Goal: Information Seeking & Learning: Learn about a topic

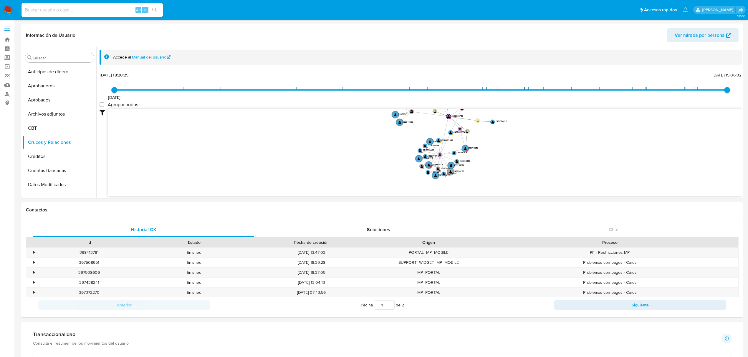
select select "10"
click at [44, 177] on button "Items" at bounding box center [57, 170] width 69 height 14
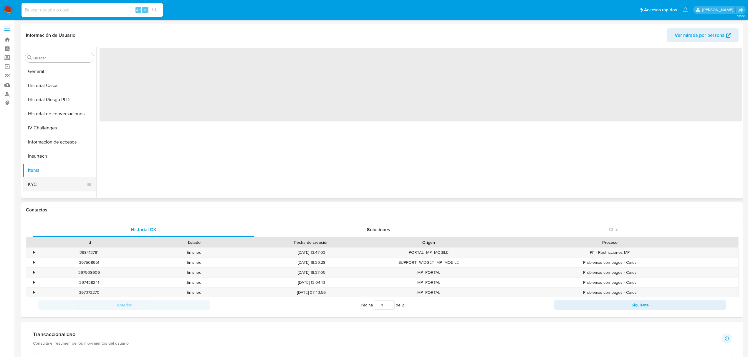
click at [46, 179] on button "KYC" at bounding box center [57, 185] width 69 height 14
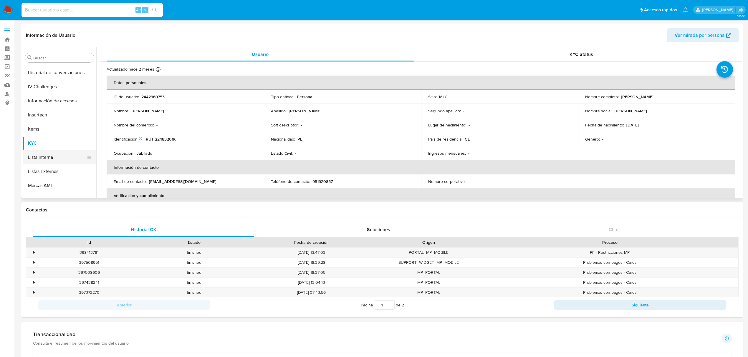
scroll to position [277, 0]
click at [61, 174] on button "Restricciones Nuevo Mundo" at bounding box center [57, 177] width 69 height 14
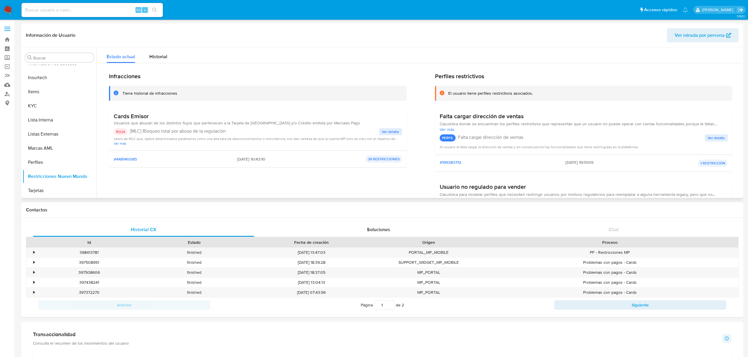
click at [391, 131] on span "Ver detalle" at bounding box center [390, 132] width 17 height 6
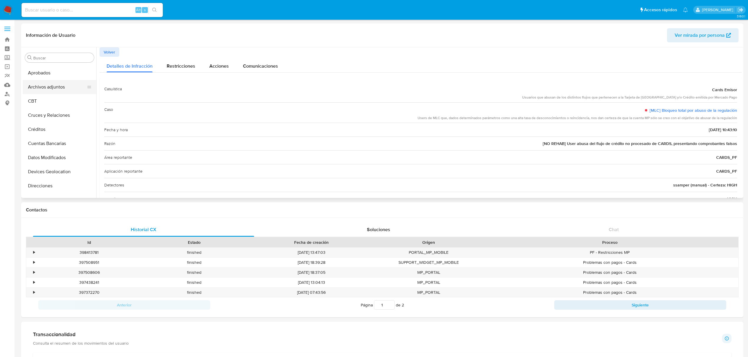
scroll to position [78, 0]
click at [108, 56] on span "Volver" at bounding box center [109, 52] width 11 height 8
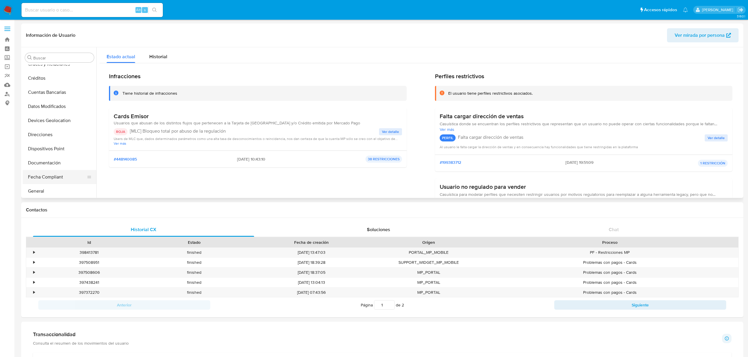
drag, startPoint x: 34, startPoint y: 155, endPoint x: 48, endPoint y: 170, distance: 19.6
click at [48, 170] on ul "Anticipos de dinero Aprobadores Aprobados Archivos adjuntos CBT Cruces y Relaci…" at bounding box center [60, 131] width 74 height 133
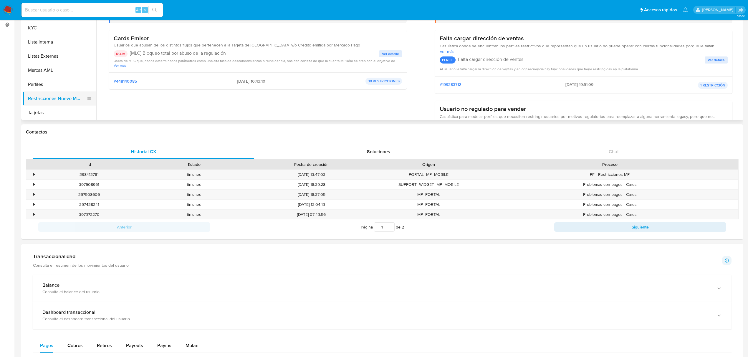
scroll to position [0, 0]
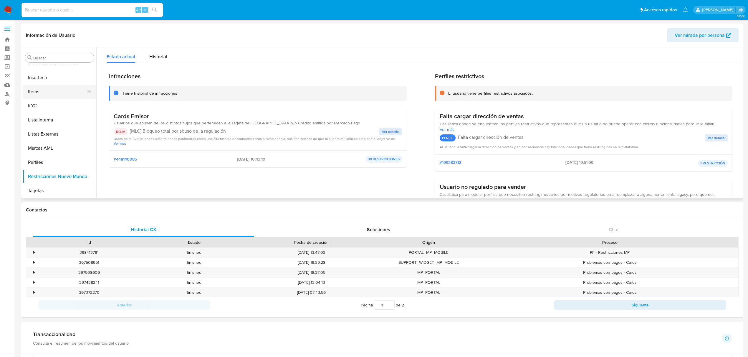
click at [48, 91] on button "Items" at bounding box center [57, 92] width 69 height 14
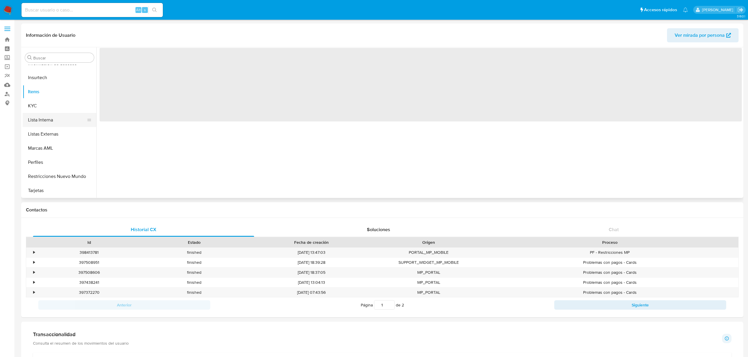
click at [40, 115] on button "Lista Interna" at bounding box center [57, 120] width 69 height 14
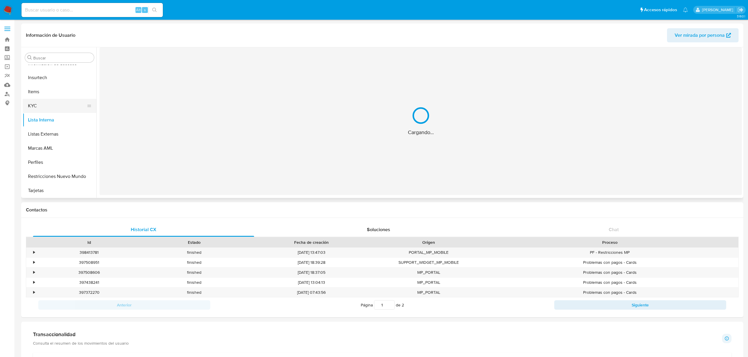
click at [39, 106] on button "KYC" at bounding box center [57, 106] width 69 height 14
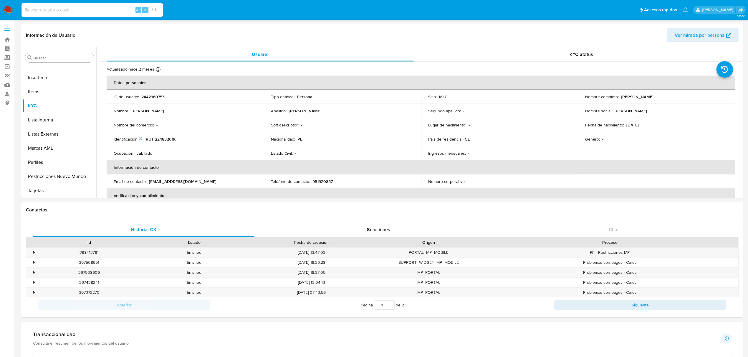
drag, startPoint x: 620, startPoint y: 96, endPoint x: 679, endPoint y: 96, distance: 58.6
click at [679, 96] on div "Nombre completo : Eleuteria Martinez Rosales" at bounding box center [656, 96] width 143 height 5
copy p "Eleuteria Martinez Rosales"
drag, startPoint x: 150, startPoint y: 140, endPoint x: 187, endPoint y: 138, distance: 36.9
click at [187, 138] on div "Identificación Nº de serie: 604078151 : RUT 22483201K" at bounding box center [185, 139] width 143 height 5
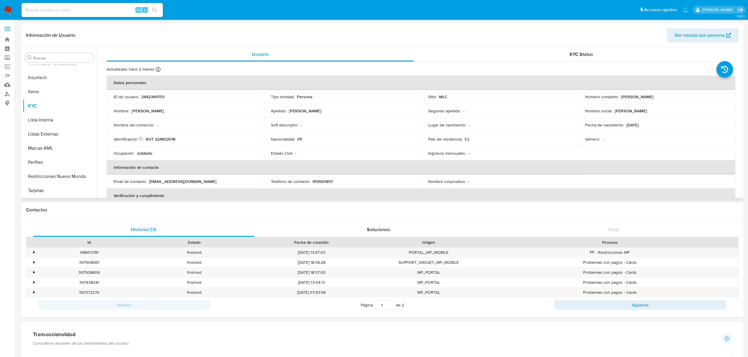
click at [187, 138] on div "Identificación Nº de serie: 604078151 : RUT 22483201K" at bounding box center [185, 139] width 143 height 5
drag, startPoint x: 146, startPoint y: 139, endPoint x: 190, endPoint y: 139, distance: 43.9
click at [190, 139] on div "Identificación Nº de serie: 604078151 : RUT 22483201K" at bounding box center [185, 139] width 143 height 5
copy p "RUT 22483201K"
click at [62, 174] on button "Restricciones Nuevo Mundo" at bounding box center [57, 177] width 69 height 14
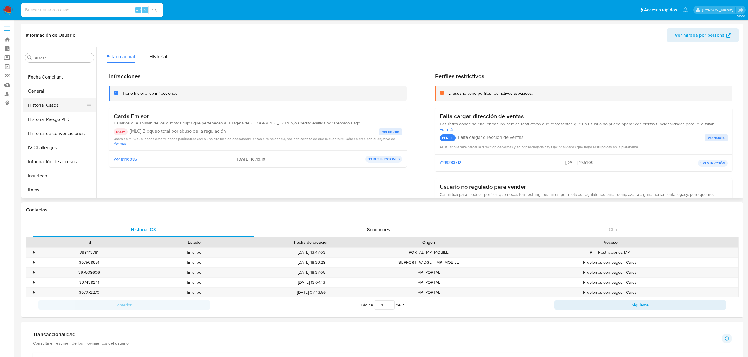
scroll to position [159, 0]
click at [52, 124] on button "Historial Casos" at bounding box center [57, 125] width 69 height 14
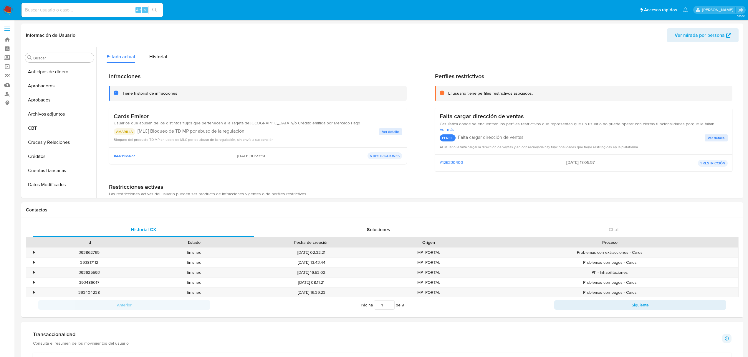
select select "10"
click at [37, 97] on button "Items" at bounding box center [57, 92] width 69 height 14
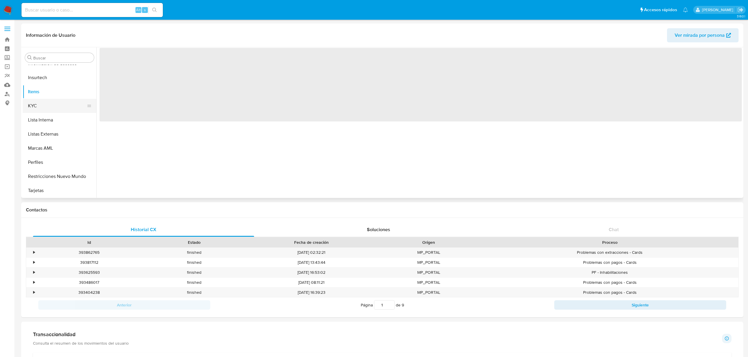
click at [35, 104] on button "KYC" at bounding box center [57, 106] width 69 height 14
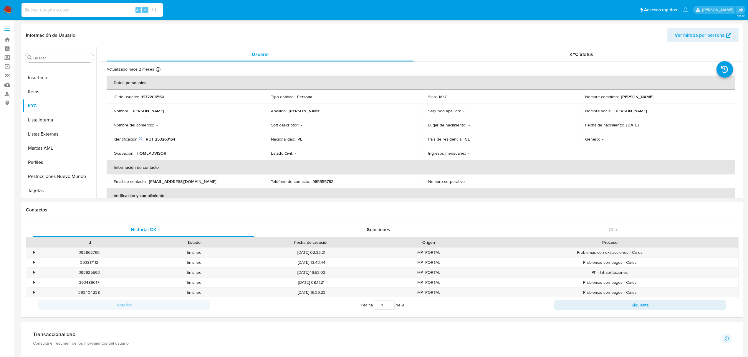
click at [65, 11] on input at bounding box center [91, 10] width 141 height 8
paste input "1972206560"
click at [46, 174] on button "Restricciones Nuevo Mundo" at bounding box center [57, 177] width 69 height 14
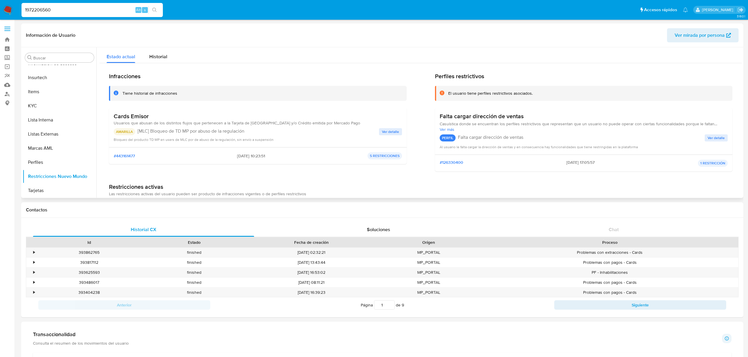
click at [386, 131] on span "Ver detalle" at bounding box center [390, 132] width 17 height 6
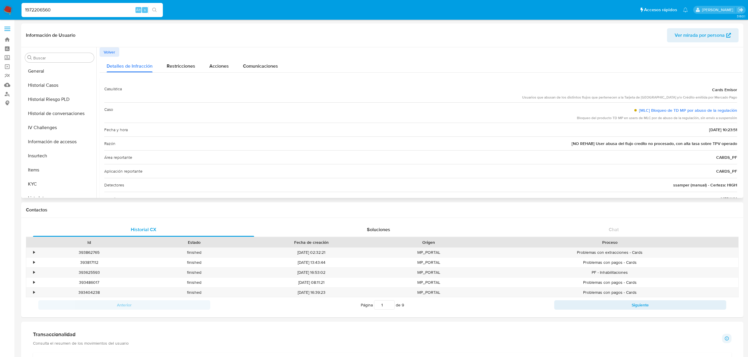
scroll to position [198, 0]
click at [44, 91] on button "Historial Casos" at bounding box center [57, 86] width 69 height 14
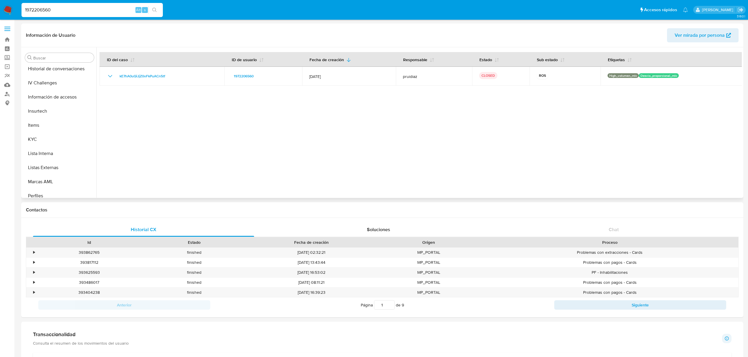
scroll to position [277, 0]
click at [40, 110] on button "KYC" at bounding box center [57, 106] width 69 height 14
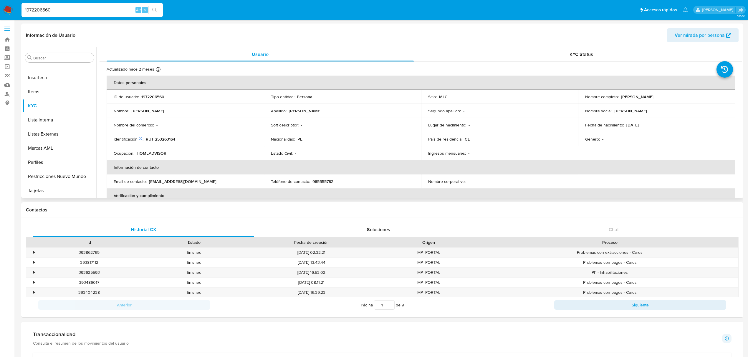
drag, startPoint x: 617, startPoint y: 98, endPoint x: 689, endPoint y: 98, distance: 71.8
click at [689, 98] on div "Nombre completo : Fiorella Ivonne Guzman Vasquez" at bounding box center [656, 96] width 143 height 5
copy div "Fiorella Ivonne Guzman Vasquez"
drag, startPoint x: 147, startPoint y: 138, endPoint x: 183, endPoint y: 141, distance: 36.4
click at [183, 141] on div "Identificación Nº de serie: 603881564 : RUT 253263164" at bounding box center [185, 139] width 143 height 5
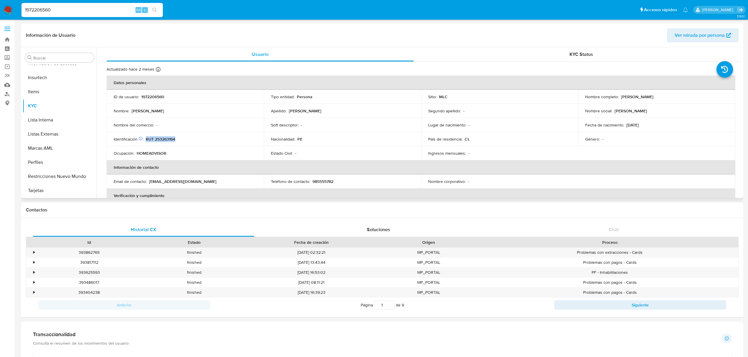
copy p "RUT 253263164"
drag, startPoint x: 73, startPoint y: 7, endPoint x: 27, endPoint y: 5, distance: 45.7
click at [27, 5] on div "1972206560 Alt s" at bounding box center [91, 10] width 141 height 14
paste input "2519998469"
type input "1"
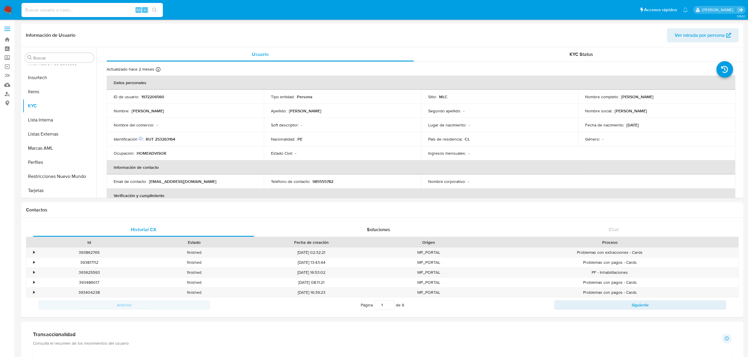
paste input "2519998469"
type input "2519998469"
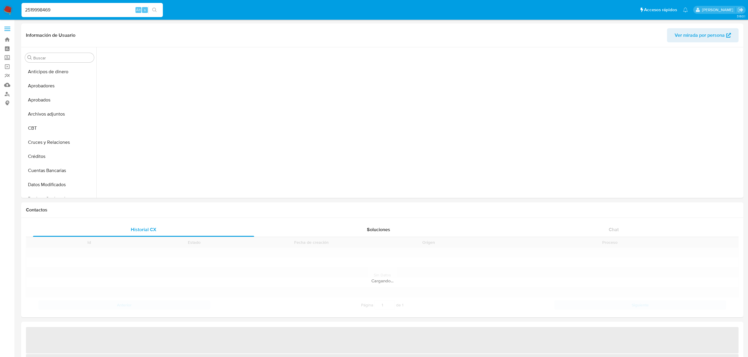
scroll to position [277, 0]
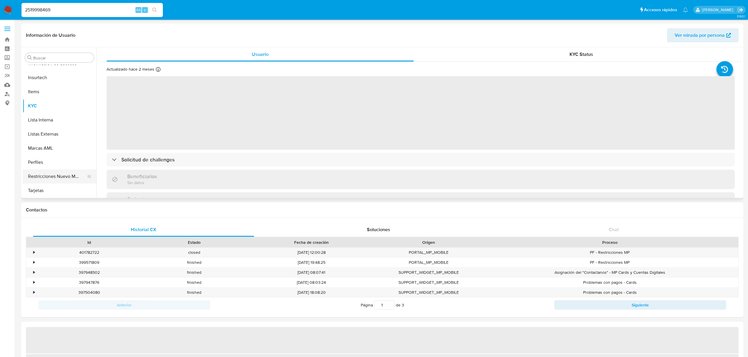
click at [68, 175] on button "Restricciones Nuevo Mundo" at bounding box center [57, 177] width 69 height 14
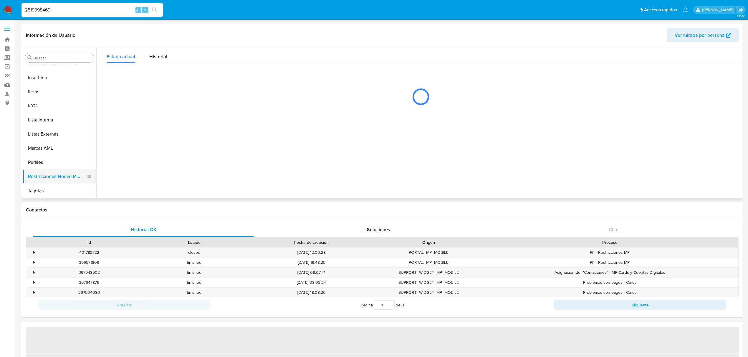
select select "10"
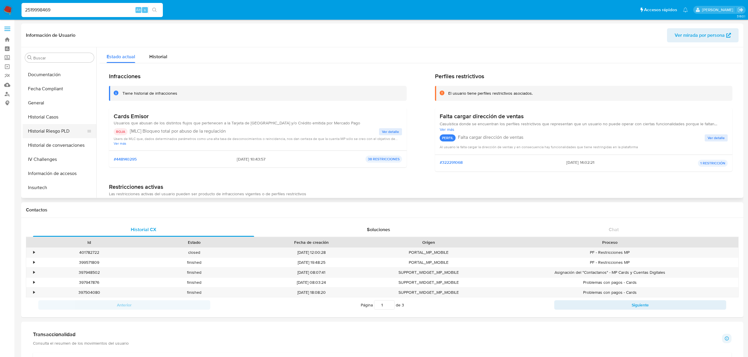
scroll to position [159, 0]
click at [52, 122] on button "Historial Casos" at bounding box center [57, 125] width 69 height 14
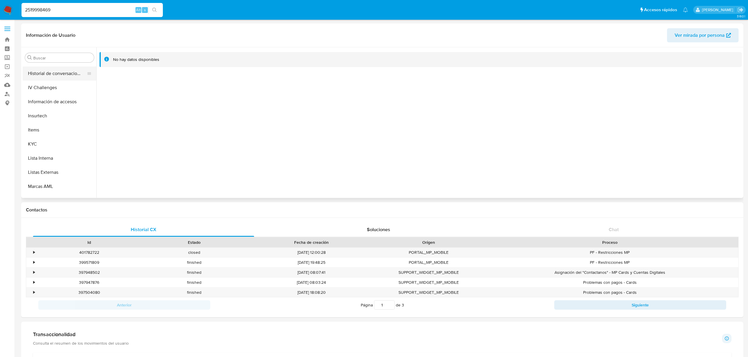
scroll to position [277, 0]
click at [43, 107] on button "KYC" at bounding box center [57, 106] width 69 height 14
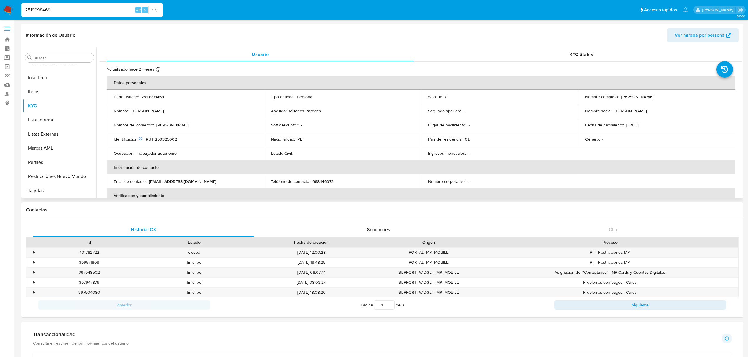
drag, startPoint x: 620, startPoint y: 95, endPoint x: 700, endPoint y: 103, distance: 80.5
click at [700, 103] on td "Nombre completo : Ricardo Enrique Millones Paredes" at bounding box center [656, 97] width 157 height 14
copy p "Ricardo Enrique Millones Paredes"
click at [192, 124] on div "Nombre del comercio : Ricardo Paredes" at bounding box center [185, 124] width 143 height 5
drag, startPoint x: 180, startPoint y: 138, endPoint x: 147, endPoint y: 140, distance: 33.6
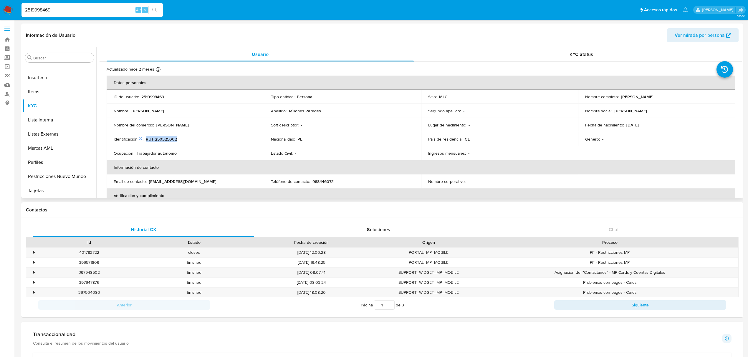
click at [147, 140] on div "Identificación Nº de serie: 602439817 : RUT 250325002" at bounding box center [185, 139] width 143 height 5
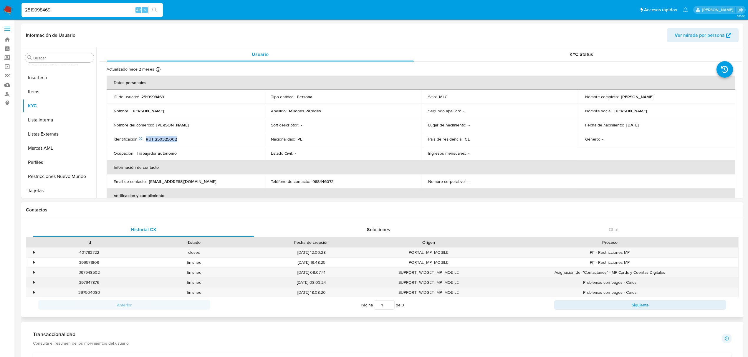
copy p "RUT 250325002"
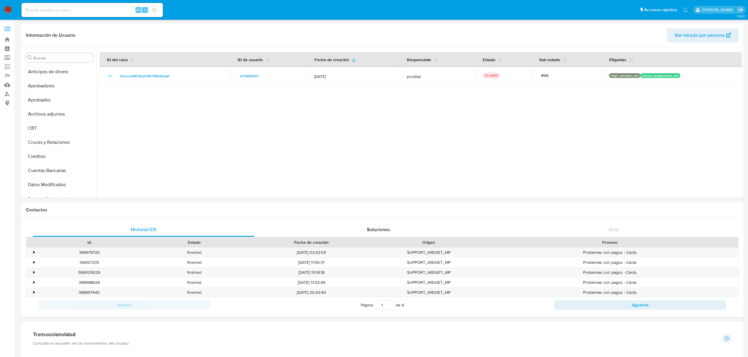
select select "10"
click at [56, 105] on button "KYC" at bounding box center [57, 106] width 69 height 14
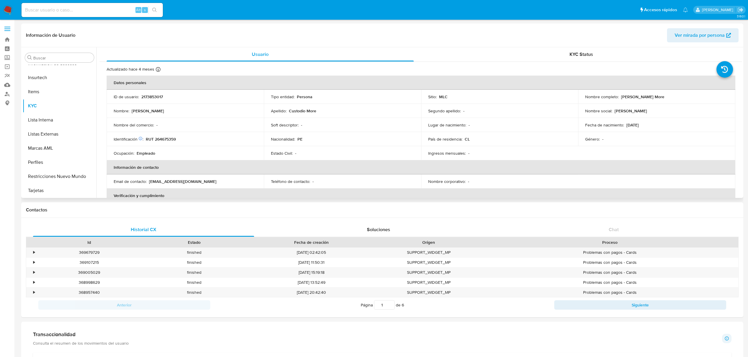
drag, startPoint x: 618, startPoint y: 97, endPoint x: 689, endPoint y: 92, distance: 71.1
click at [689, 92] on td "Nombre completo : Christopher Angelo Custodio More" at bounding box center [656, 97] width 157 height 14
copy div "Christopher Angelo Custodio More"
drag, startPoint x: 181, startPoint y: 138, endPoint x: 146, endPoint y: 138, distance: 35.3
click at [146, 138] on div "Identificación Nº de serie: 603396369 : RUT 264675359" at bounding box center [185, 139] width 143 height 5
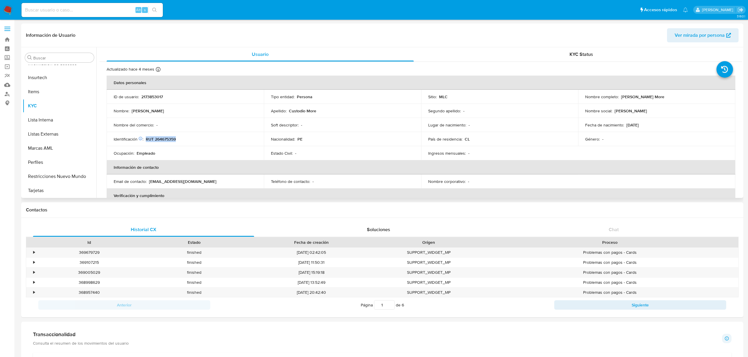
copy p "RUT 264675359"
click at [41, 178] on button "Restricciones Nuevo Mundo" at bounding box center [57, 177] width 69 height 14
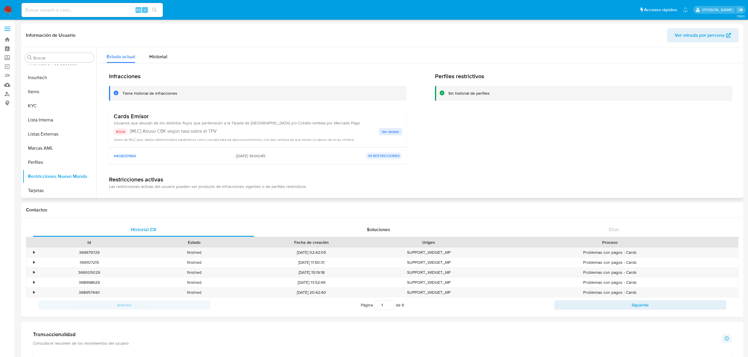
click at [387, 134] on span "Ver detalle" at bounding box center [390, 132] width 17 height 6
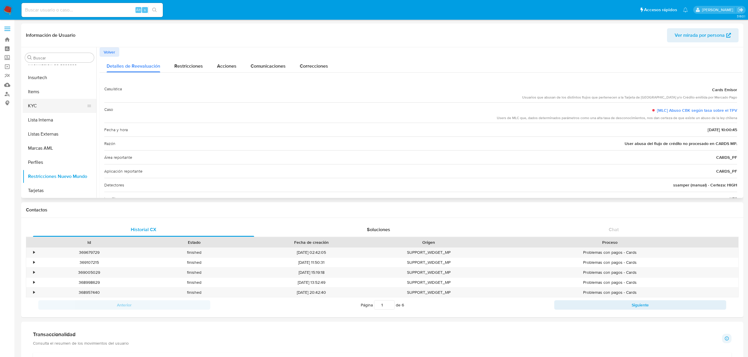
click at [61, 110] on button "KYC" at bounding box center [57, 106] width 69 height 14
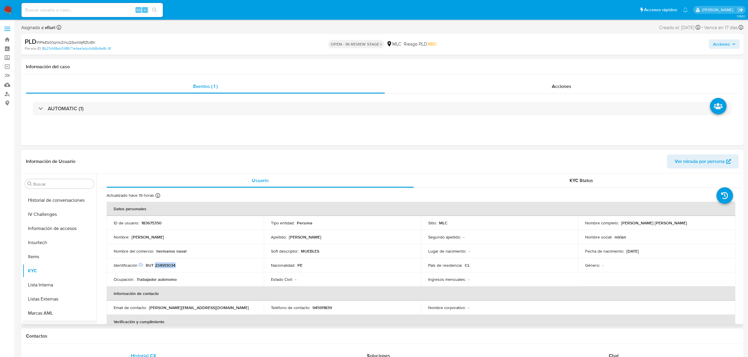
scroll to position [277, 0]
click at [51, 305] on button "Restricciones Nuevo Mundo" at bounding box center [57, 303] width 69 height 14
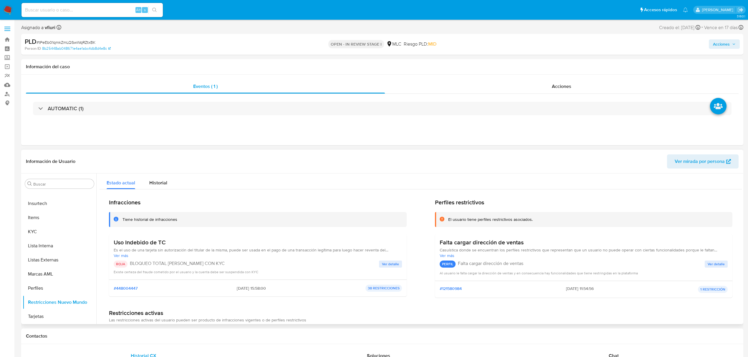
click at [389, 265] on span "Ver detalle" at bounding box center [390, 264] width 17 height 6
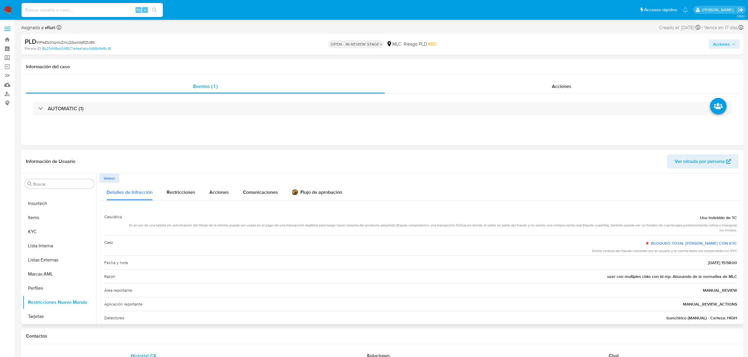
drag, startPoint x: 356, startPoint y: 228, endPoint x: 624, endPoint y: 250, distance: 269.1
click at [556, 227] on div "Es el uso de una tarjeta sin autorización del titular de la misma, puede ser us…" at bounding box center [432, 228] width 610 height 10
drag, startPoint x: 615, startPoint y: 259, endPoint x: 644, endPoint y: 257, distance: 29.2
click at [645, 257] on div "Fecha y hora 30/07/2025 - 15:58:00" at bounding box center [420, 263] width 633 height 14
drag, startPoint x: 594, startPoint y: 249, endPoint x: 734, endPoint y: 254, distance: 139.7
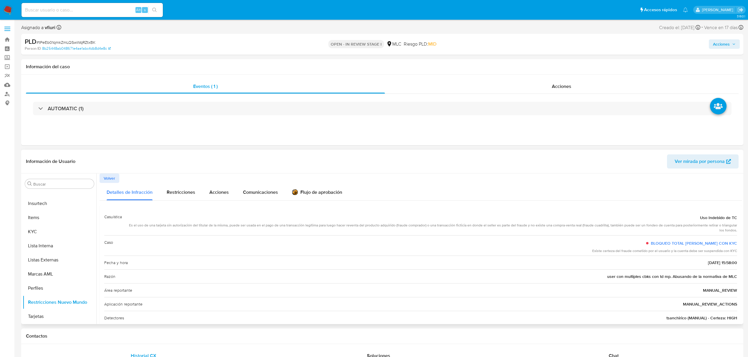
click at [734, 254] on div "Caso BLOQUEO TOTAL CERTEZA ALTA CON KYC Existe certeza del fraude cometido por …" at bounding box center [420, 246] width 633 height 21
drag, startPoint x: 130, startPoint y: 228, endPoint x: 275, endPoint y: 229, distance: 145.2
click at [275, 229] on div "Es el uso de una tarjeta sin autorización del titular de la misma, puede ser us…" at bounding box center [432, 228] width 610 height 10
drag, startPoint x: 226, startPoint y: 226, endPoint x: 324, endPoint y: 231, distance: 98.2
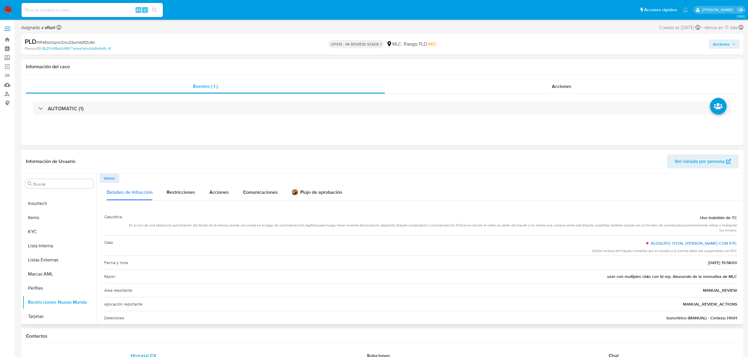
click at [324, 231] on div "Es el uso de una tarjeta sin autorización del titular de la misma, puede ser us…" at bounding box center [432, 228] width 610 height 10
drag, startPoint x: 247, startPoint y: 229, endPoint x: 382, endPoint y: 230, distance: 134.9
click at [382, 230] on div "Es el uso de una tarjeta sin autorización del titular de la misma, puede ser us…" at bounding box center [432, 228] width 610 height 10
drag, startPoint x: 376, startPoint y: 224, endPoint x: 606, endPoint y: 223, distance: 230.2
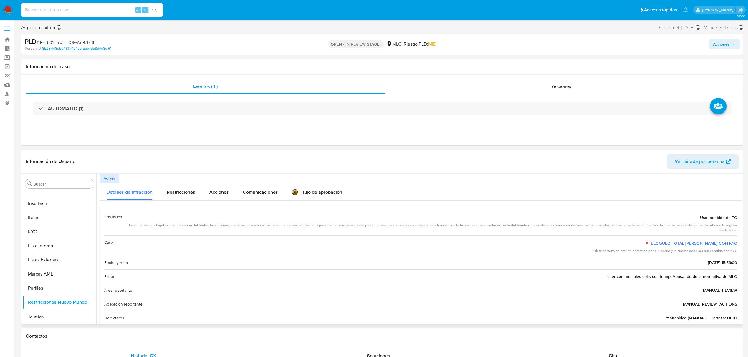
click at [606, 223] on div "Es el uso de una tarjeta sin autorización del titular de la misma, puede ser us…" at bounding box center [432, 228] width 610 height 10
click at [135, 208] on div "Casuística Uso Indebido de TC Es el uso de una tarjeta sin autorización del tit…" at bounding box center [421, 282] width 642 height 152
drag, startPoint x: 145, startPoint y: 225, endPoint x: 554, endPoint y: 224, distance: 408.7
click at [554, 224] on div "Es el uso de una tarjeta sin autorización del titular de la misma, puede ser us…" at bounding box center [432, 228] width 610 height 10
click at [443, 240] on div "Caso BLOQUEO TOTAL CERTEZA ALTA CON KYC Existe certeza del fraude cometido por …" at bounding box center [420, 246] width 633 height 21
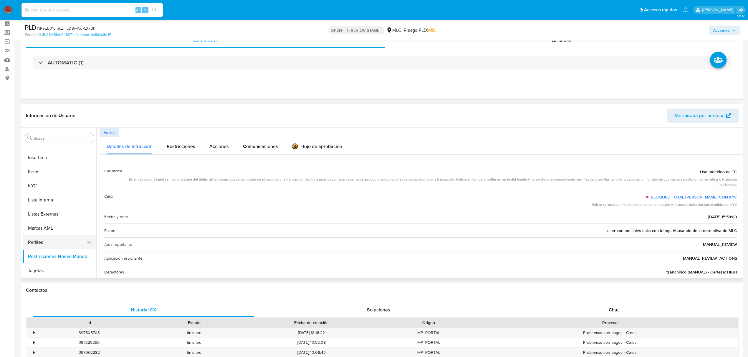
scroll to position [39, 0]
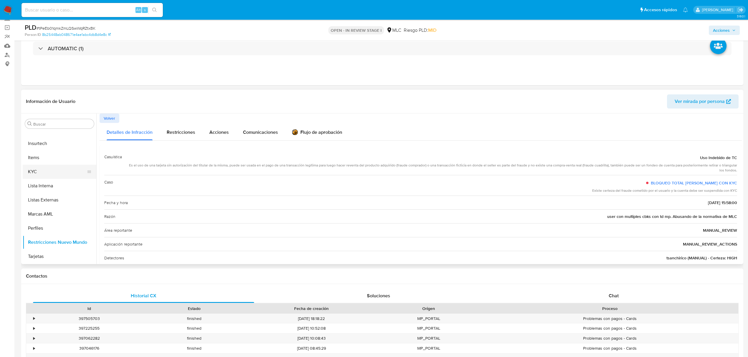
click at [47, 169] on button "KYC" at bounding box center [57, 172] width 69 height 14
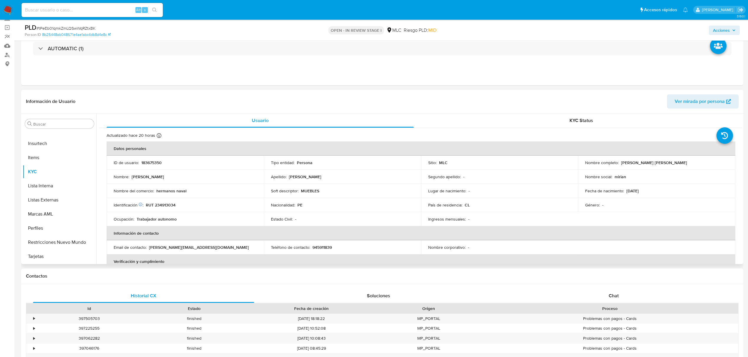
drag, startPoint x: 620, startPoint y: 163, endPoint x: 683, endPoint y: 163, distance: 63.0
click at [683, 163] on div "Nombre completo : Miriam Arely Rosales Martinez" at bounding box center [656, 162] width 143 height 5
copy p "[PERSON_NAME] [PERSON_NAME]"
click at [57, 185] on button "Documentación" at bounding box center [57, 187] width 69 height 14
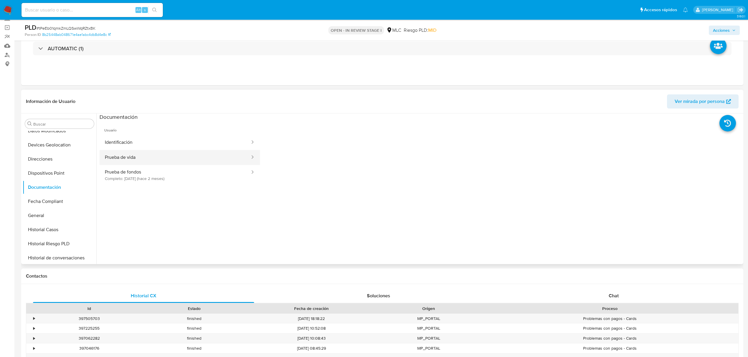
click at [163, 151] on button "Prueba de vida" at bounding box center [175, 157] width 151 height 15
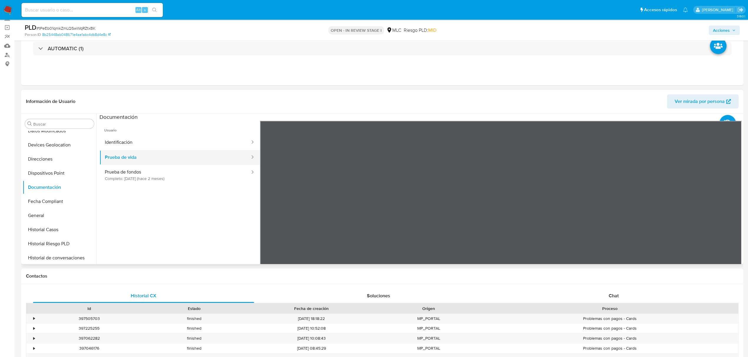
click at [203, 151] on button "Prueba de vida" at bounding box center [175, 157] width 151 height 15
click at [202, 142] on button "Identificación" at bounding box center [175, 142] width 151 height 15
click at [181, 177] on button "Prueba de fondos Completo: 08/07/2025 (hace 2 meses)" at bounding box center [175, 175] width 151 height 20
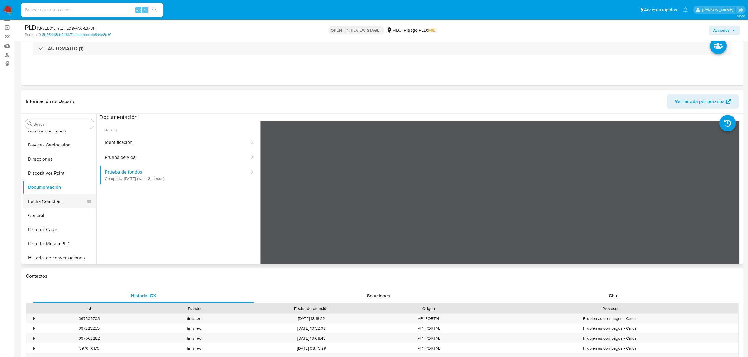
scroll to position [277, 0]
click at [41, 171] on button "KYC" at bounding box center [57, 172] width 69 height 14
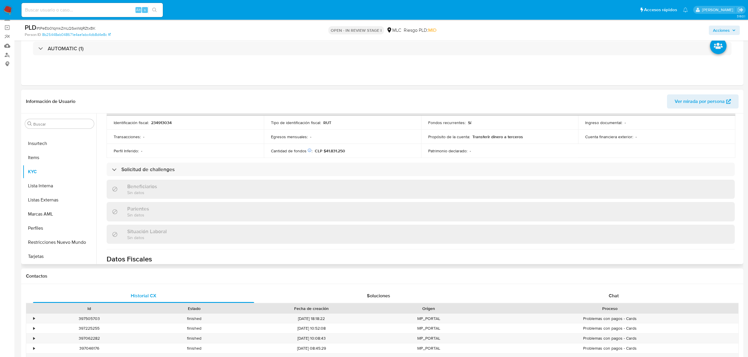
scroll to position [314, 0]
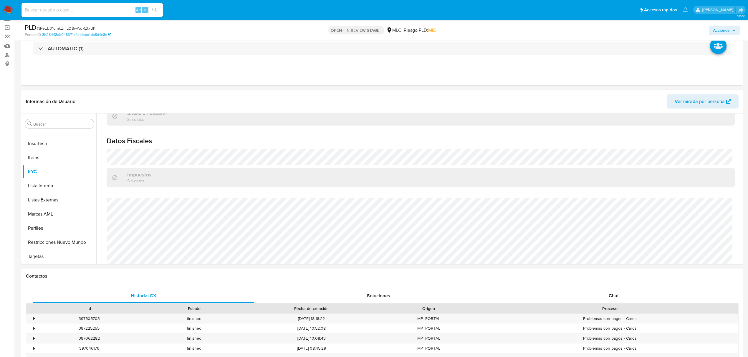
click at [614, 304] on div "Id Estado Fecha de creación Origen Proceso" at bounding box center [382, 309] width 712 height 10
click at [611, 291] on div "Chat" at bounding box center [613, 296] width 221 height 14
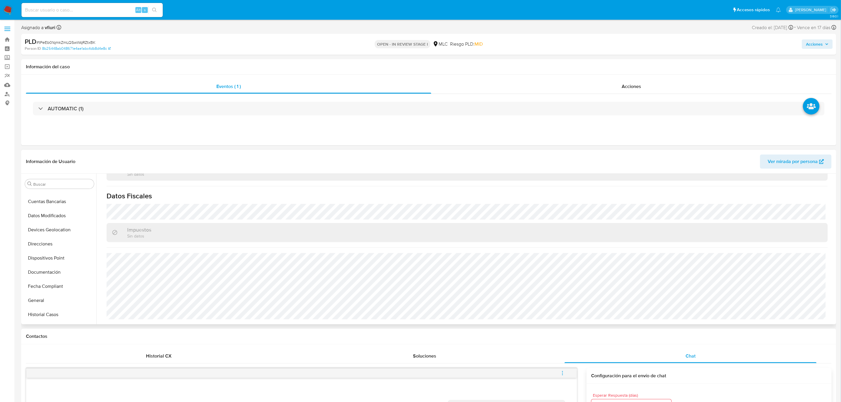
scroll to position [0, 0]
click at [52, 213] on button "Aprobadores" at bounding box center [57, 212] width 69 height 14
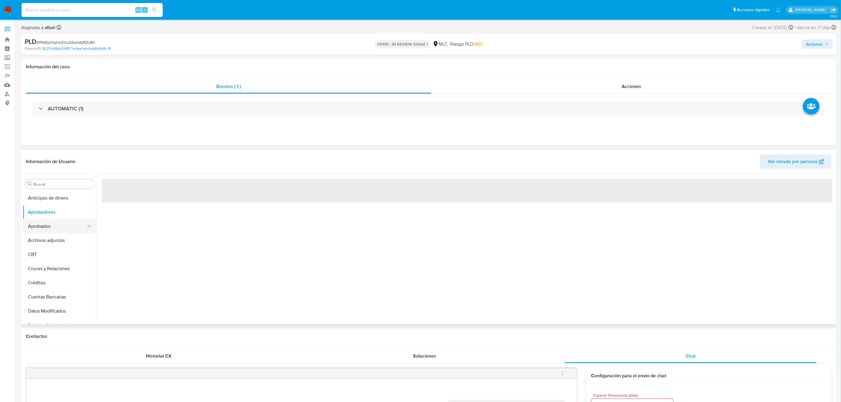
click at [52, 221] on button "Aprobados" at bounding box center [57, 226] width 69 height 14
click at [59, 200] on button "Anticipos de dinero" at bounding box center [57, 198] width 69 height 14
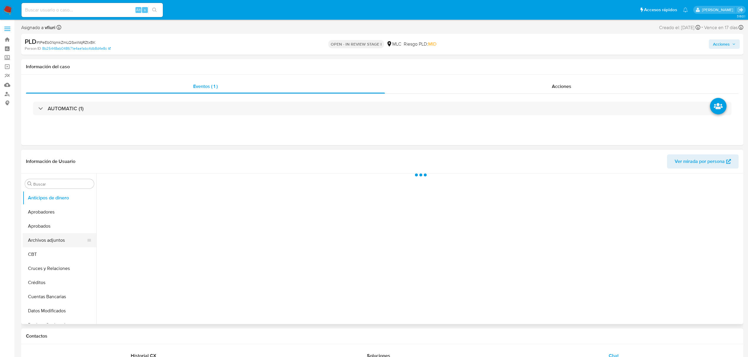
click at [69, 243] on button "Archivos adjuntos" at bounding box center [57, 240] width 69 height 14
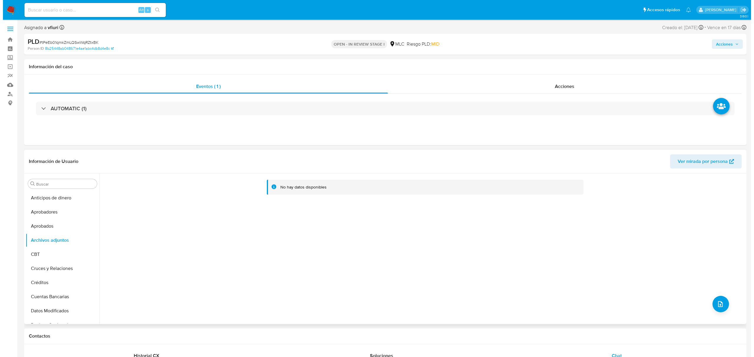
scroll to position [39, 0]
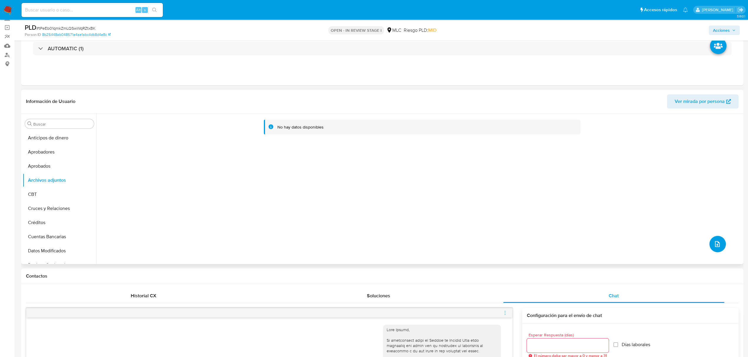
click at [714, 251] on button "upload-file" at bounding box center [717, 244] width 16 height 16
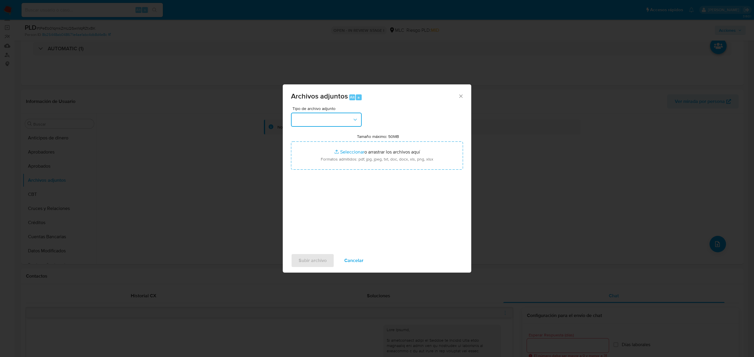
click at [343, 125] on button "button" at bounding box center [326, 120] width 71 height 14
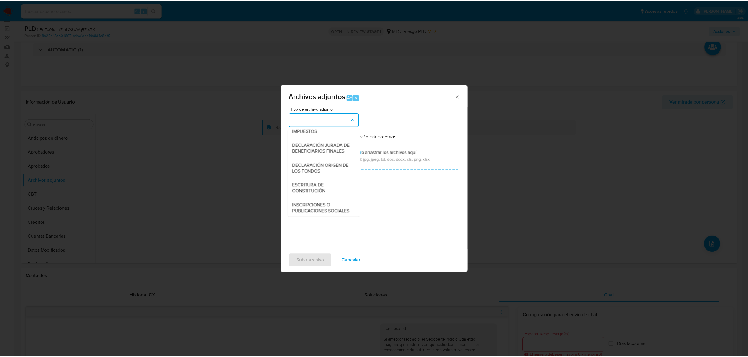
scroll to position [49, 0]
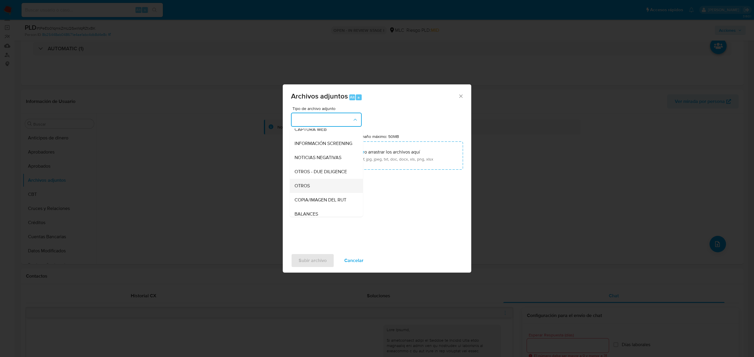
click at [322, 193] on div "OTROS" at bounding box center [324, 186] width 60 height 14
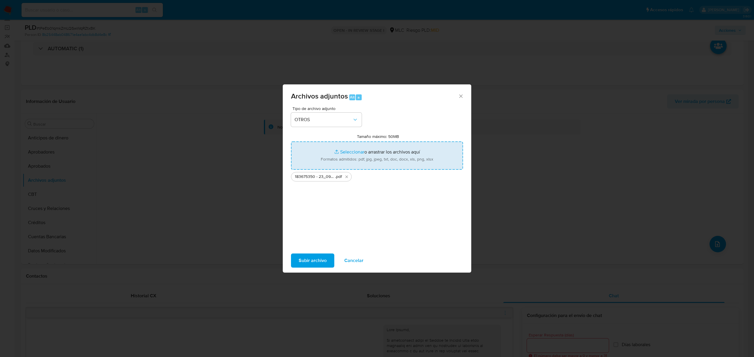
type input "C:\fakepath\Tabla 183675350.xlsx"
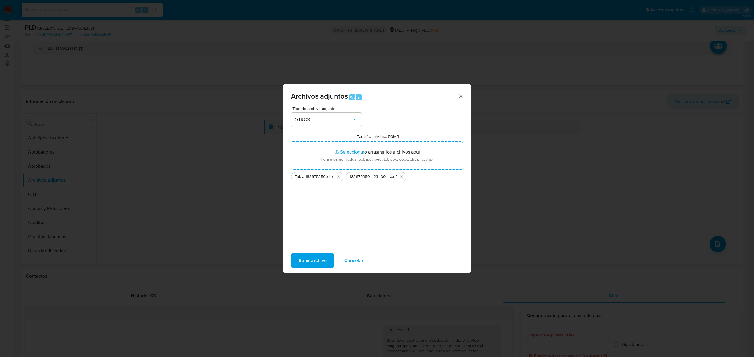
click at [306, 267] on span "Subir archivo" at bounding box center [313, 260] width 28 height 13
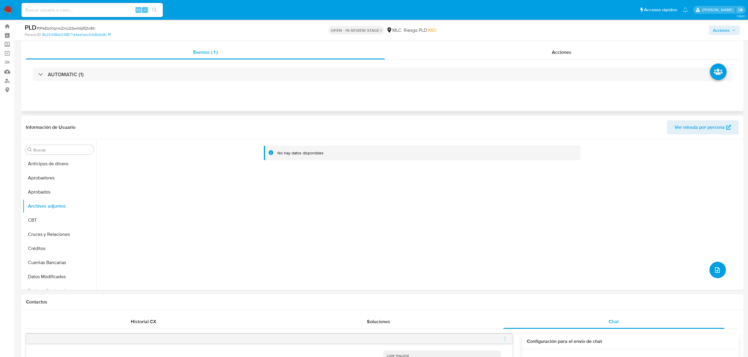
scroll to position [0, 0]
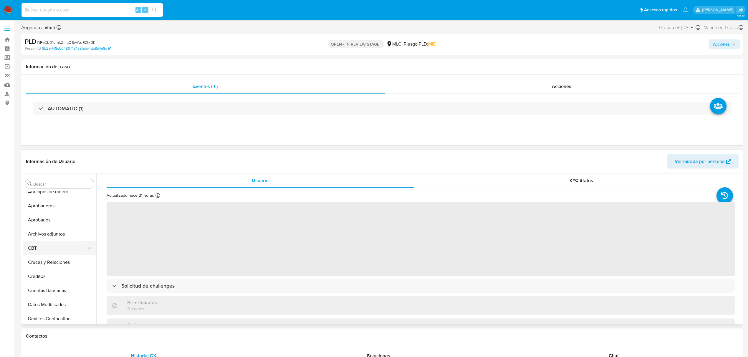
scroll to position [2, 0]
select select "10"
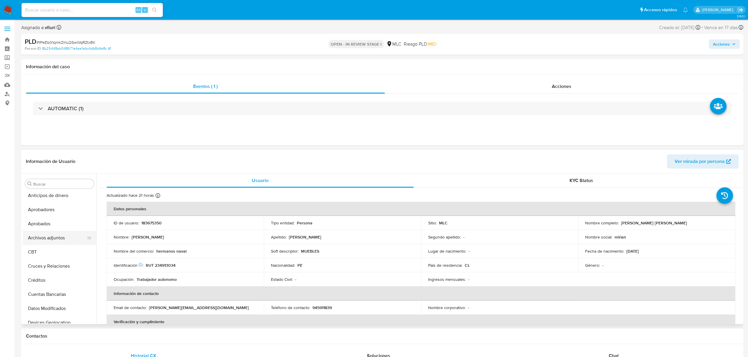
click at [41, 238] on button "Archivos adjuntos" at bounding box center [57, 238] width 69 height 14
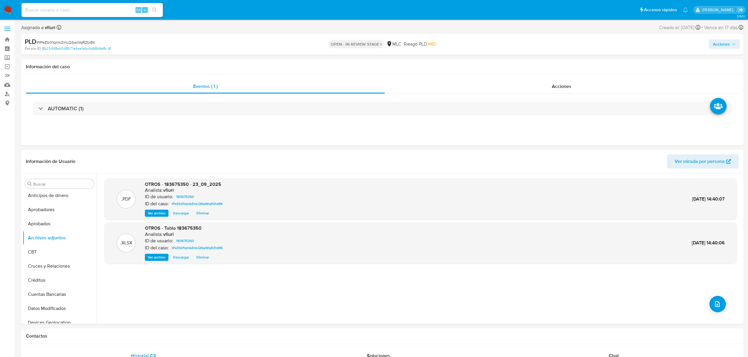
click at [723, 41] on span "Acciones" at bounding box center [721, 43] width 17 height 9
click at [586, 62] on div "r" at bounding box center [589, 63] width 6 height 6
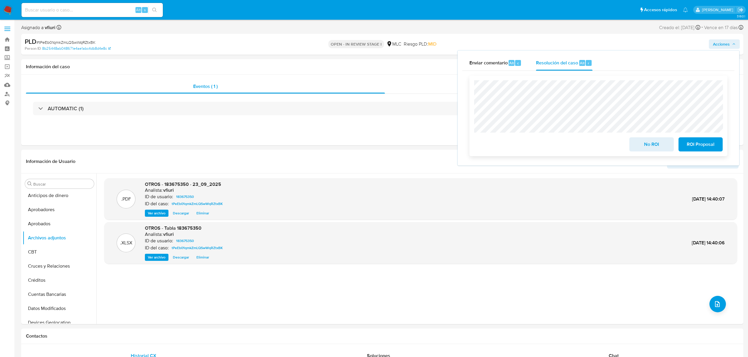
click at [689, 145] on span "ROI Proposal" at bounding box center [700, 144] width 29 height 13
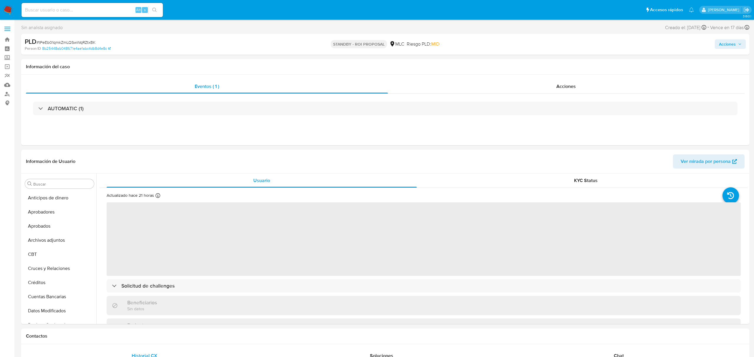
select select "10"
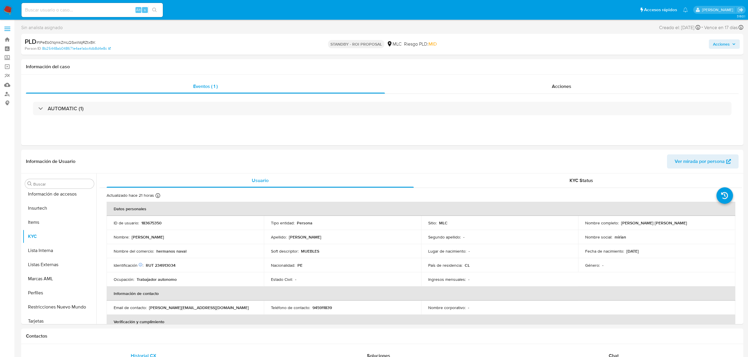
scroll to position [277, 0]
click at [5, 36] on link "Bandeja" at bounding box center [35, 39] width 70 height 9
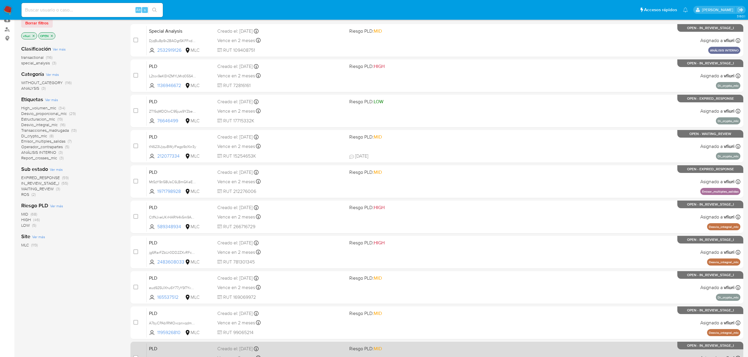
scroll to position [128, 0]
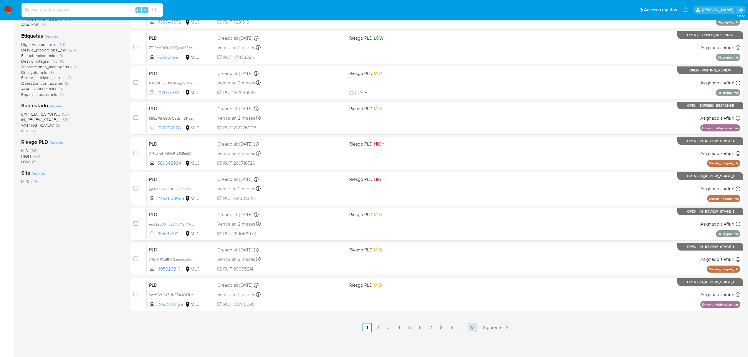
click at [473, 329] on link "12" at bounding box center [472, 327] width 9 height 9
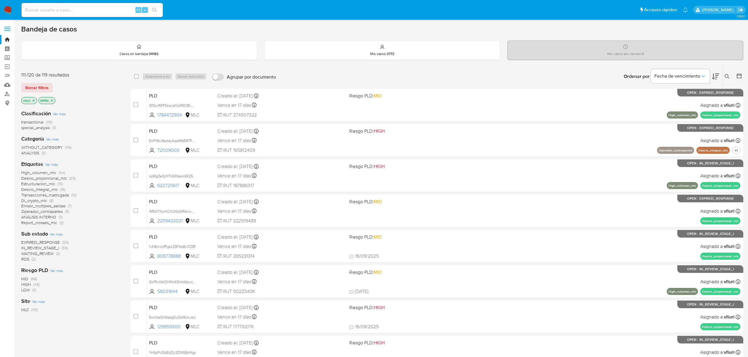
click at [738, 73] on icon at bounding box center [739, 76] width 6 height 6
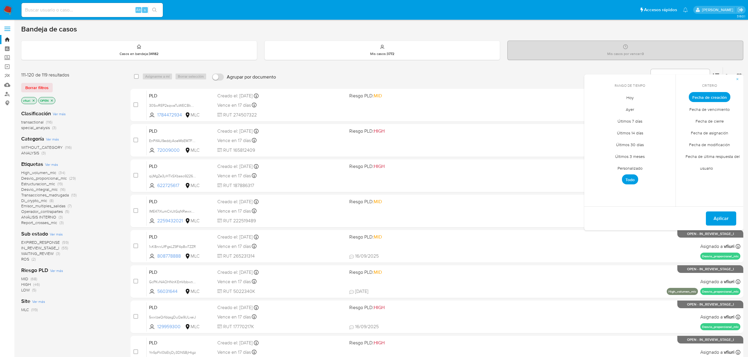
click at [621, 166] on span "Personalizado" at bounding box center [629, 168] width 37 height 12
click at [595, 108] on icon "Mes anterior" at bounding box center [593, 108] width 7 height 7
click at [594, 108] on icon "Mes anterior" at bounding box center [593, 108] width 7 height 7
click at [655, 142] on button "12" at bounding box center [653, 141] width 9 height 9
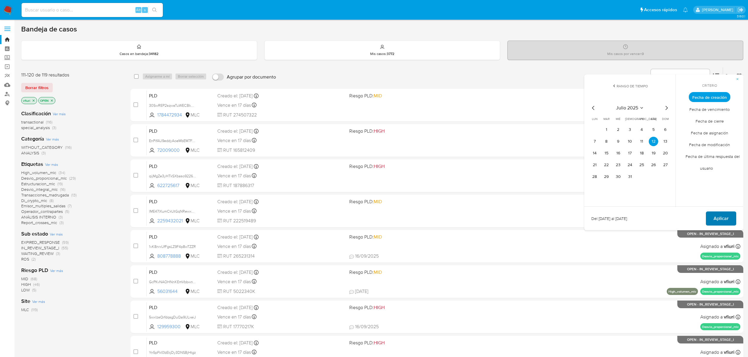
click at [718, 217] on span "Aplicar" at bounding box center [720, 218] width 15 height 13
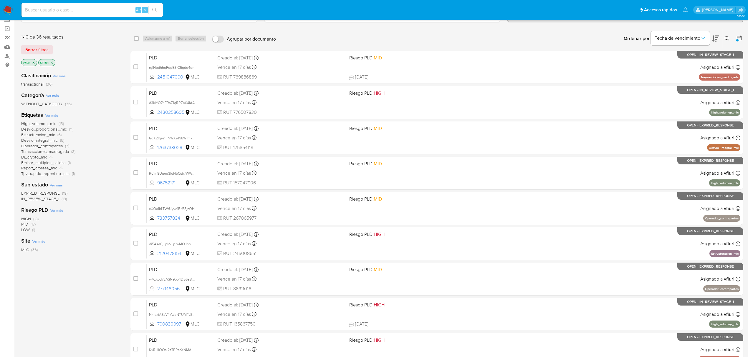
scroll to position [128, 0]
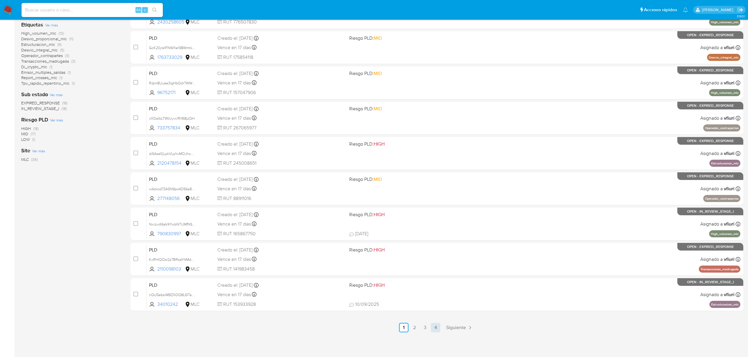
click at [434, 327] on link "4" at bounding box center [435, 327] width 9 height 9
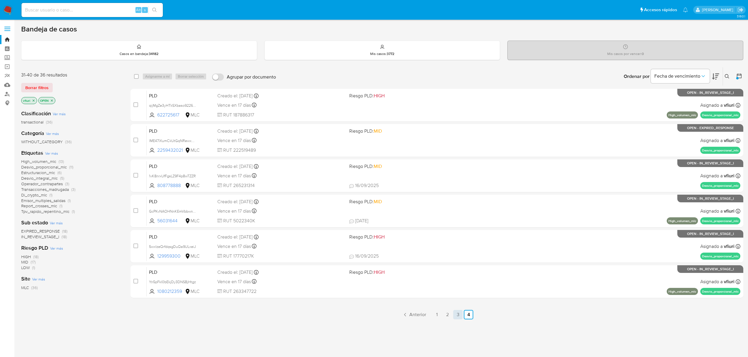
click at [457, 314] on link "3" at bounding box center [457, 314] width 9 height 9
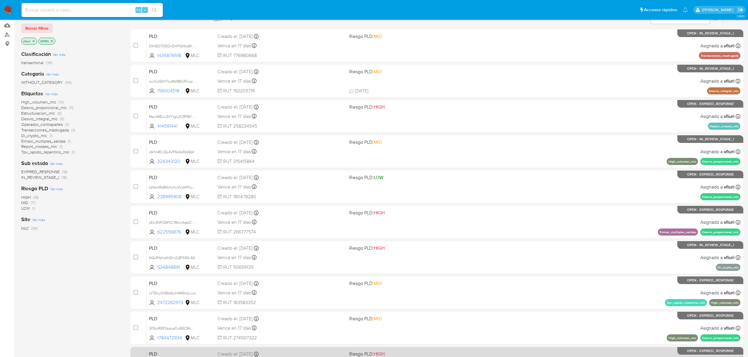
scroll to position [128, 0]
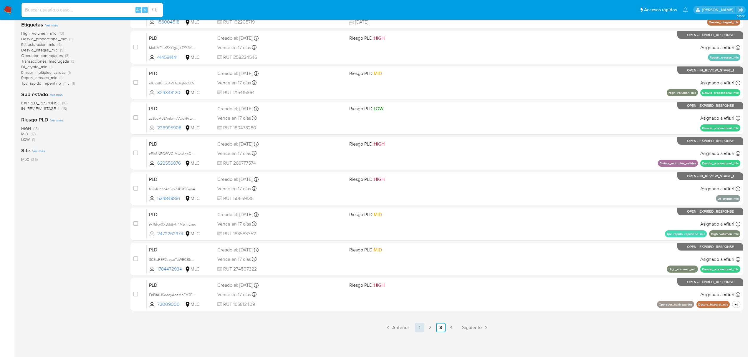
click at [420, 329] on link "1" at bounding box center [419, 327] width 9 height 9
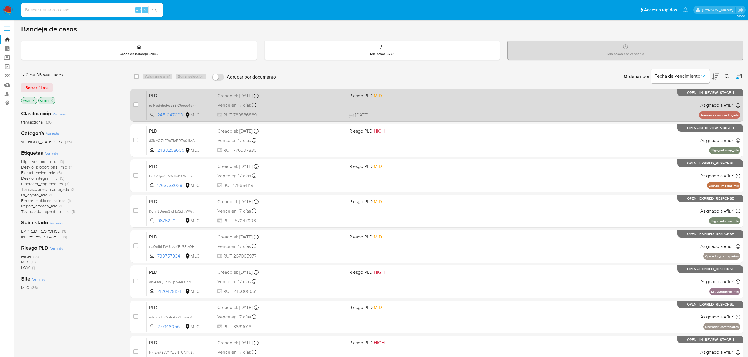
click at [306, 117] on span "RUT 769886869" at bounding box center [280, 115] width 127 height 6
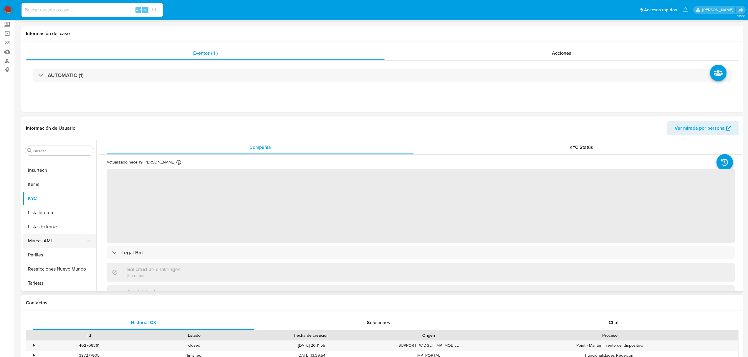
scroll to position [78, 0]
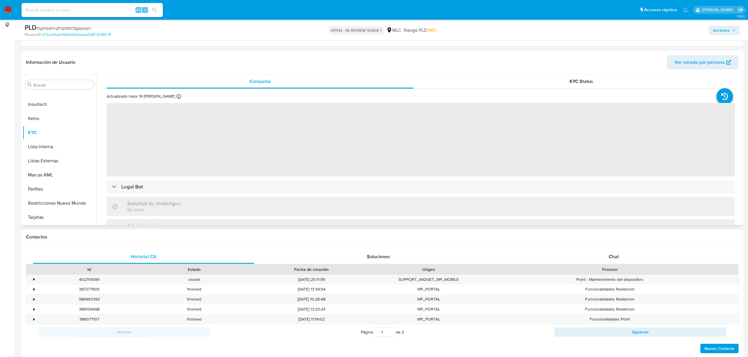
select select "10"
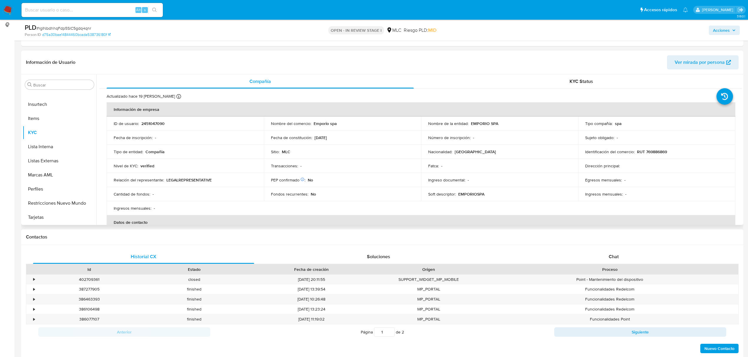
click at [155, 120] on td "ID de usuario : 2451047090" at bounding box center [185, 124] width 157 height 14
copy p "2451047090"
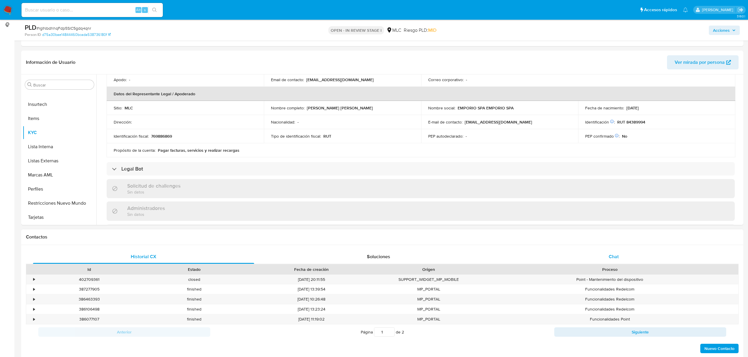
click at [612, 252] on div "Chat" at bounding box center [613, 257] width 221 height 14
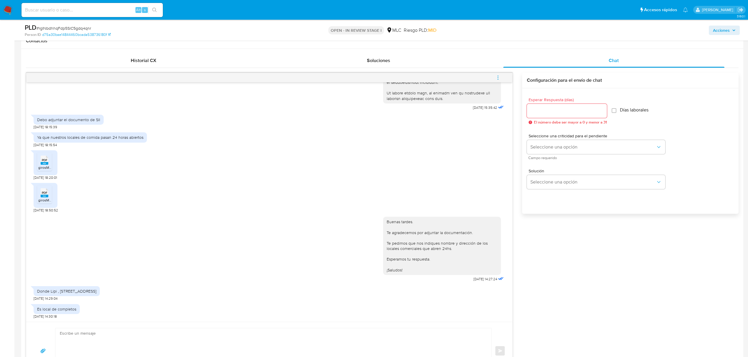
scroll to position [140, 0]
drag, startPoint x: 55, startPoint y: 292, endPoint x: 34, endPoint y: 294, distance: 21.0
click at [34, 294] on div "Donde Lipi , [STREET_ADDRESS]" at bounding box center [67, 292] width 66 height 10
drag, startPoint x: 57, startPoint y: 291, endPoint x: 33, endPoint y: 291, distance: 23.3
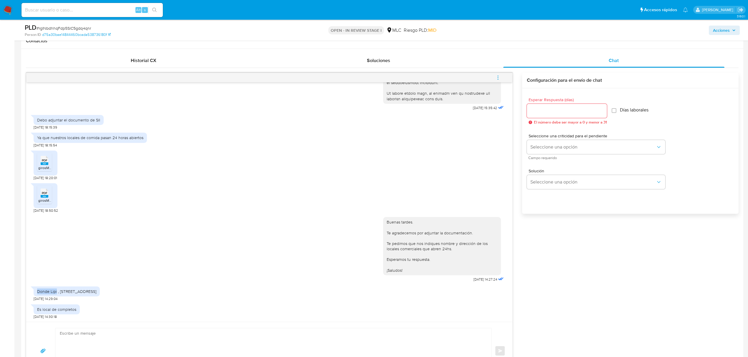
click at [34, 291] on div "Donde Lipi , [STREET_ADDRESS]" at bounding box center [67, 292] width 66 height 10
copy div "Donde Lipi"
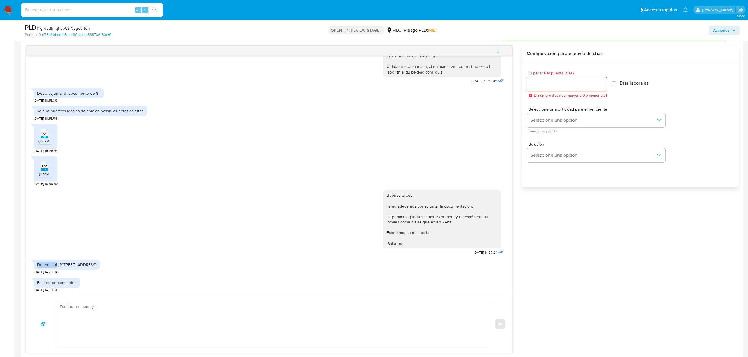
scroll to position [314, 0]
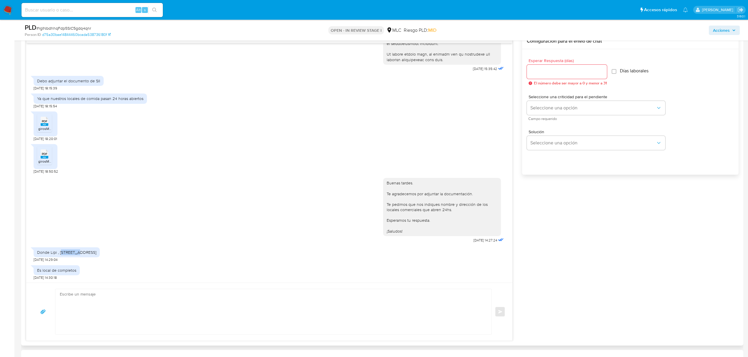
drag, startPoint x: 61, startPoint y: 253, endPoint x: 75, endPoint y: 252, distance: 14.7
click at [75, 252] on div "Donde Lipi , [STREET_ADDRESS]" at bounding box center [66, 252] width 59 height 5
click at [78, 256] on div "Donde Lipi , [STREET_ADDRESS]" at bounding box center [67, 253] width 66 height 10
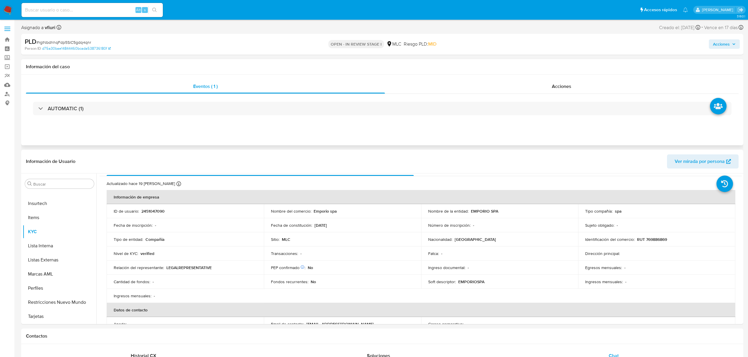
scroll to position [0, 0]
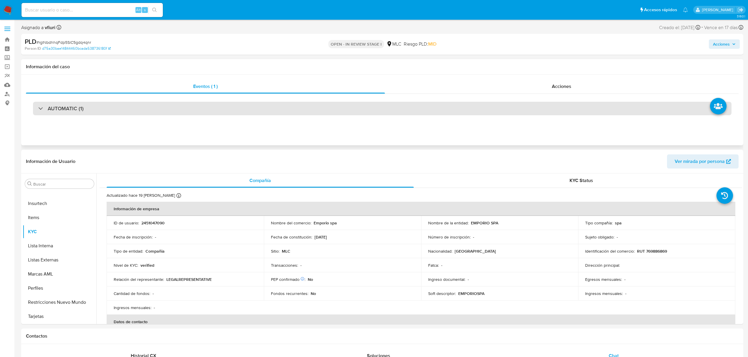
click at [189, 105] on div "AUTOMATIC (1)" at bounding box center [382, 109] width 698 height 14
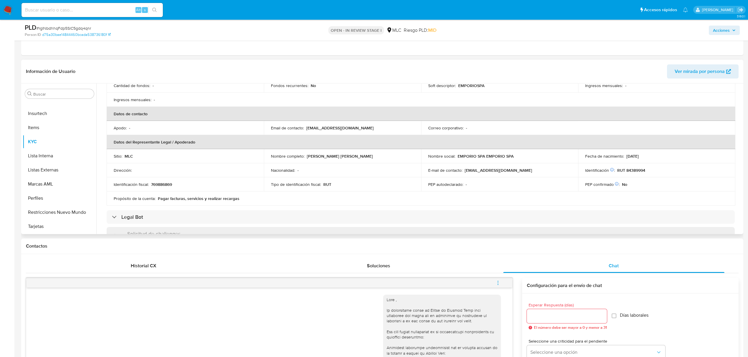
scroll to position [118, 0]
drag, startPoint x: 304, startPoint y: 158, endPoint x: 375, endPoint y: 155, distance: 70.1
click at [375, 155] on div "Nombre completo : [PERSON_NAME] [PERSON_NAME]" at bounding box center [342, 156] width 143 height 5
copy div "[PERSON_NAME] [PERSON_NAME]"
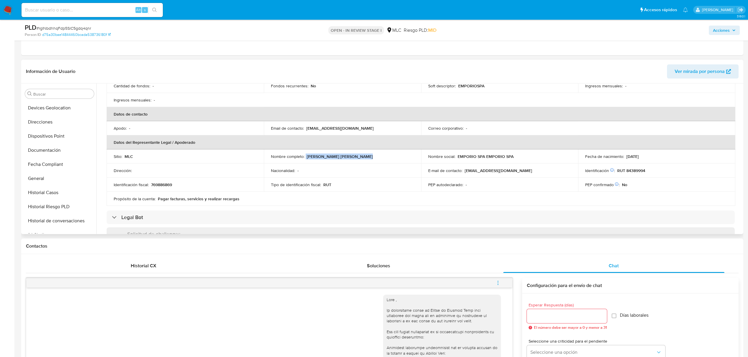
scroll to position [2, 0]
click at [49, 173] on button "Cruces y Relaciones" at bounding box center [57, 176] width 69 height 14
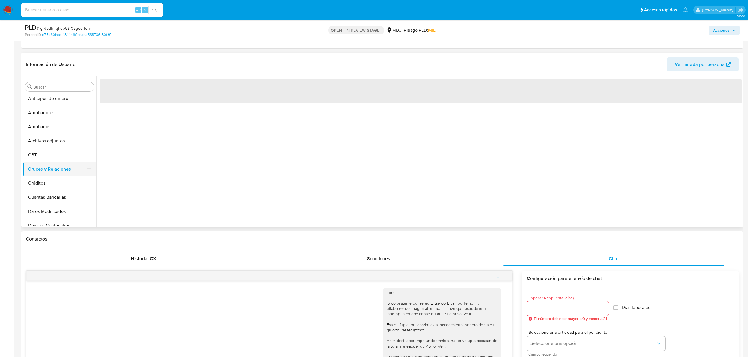
scroll to position [0, 0]
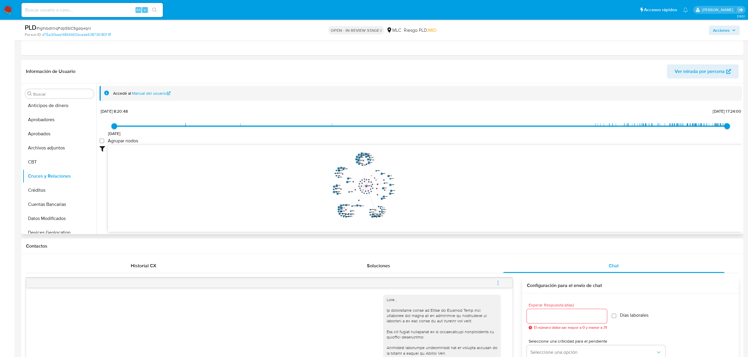
drag, startPoint x: 545, startPoint y: 168, endPoint x: 550, endPoint y: 179, distance: 12.0
click at [550, 179] on icon "user-2466706250  2466706250 user-2562636263  2562636263 user-2228192256  222…" at bounding box center [425, 187] width 634 height 85
drag, startPoint x: 363, startPoint y: 161, endPoint x: 191, endPoint y: 204, distance: 176.8
click at [191, 204] on text "" at bounding box center [191, 203] width 1 height 1
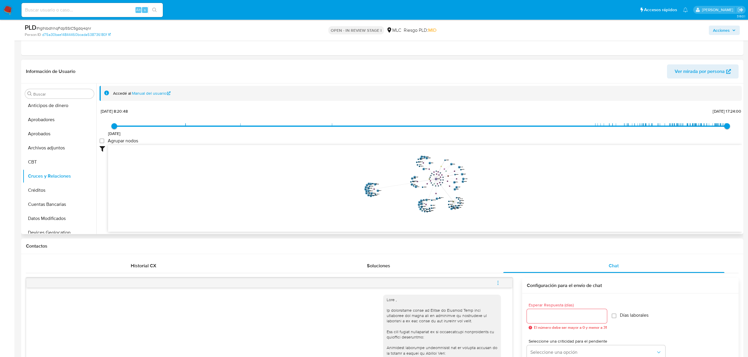
drag, startPoint x: 467, startPoint y: 197, endPoint x: 542, endPoint y: 193, distance: 75.2
click at [542, 193] on icon "user-2466706250  2466706250 user-2562636263  2562636263 user-2228192256  222…" at bounding box center [425, 187] width 634 height 85
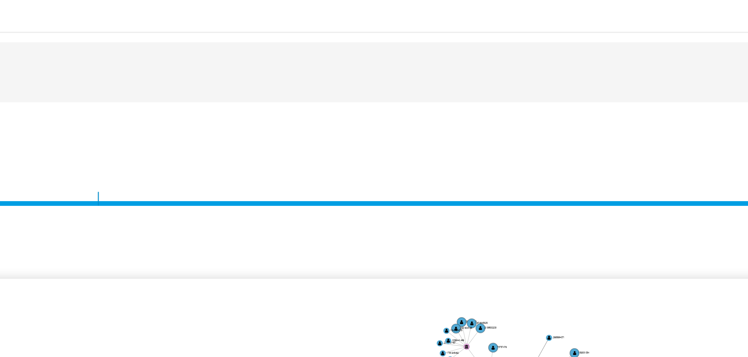
scroll to position [236, 0]
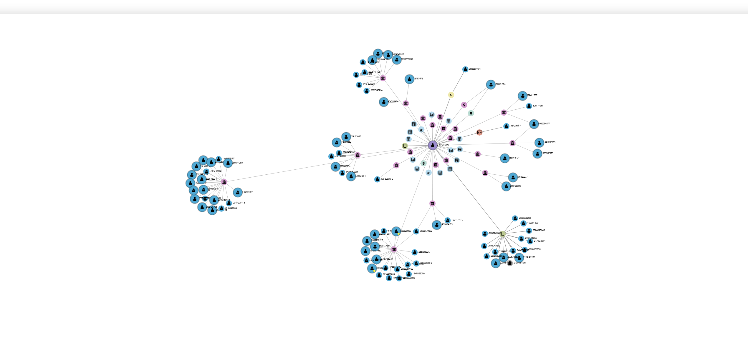
drag, startPoint x: 401, startPoint y: 170, endPoint x: 380, endPoint y: 170, distance: 20.9
click at [380, 170] on icon "user-2466706250  2466706250 user-2562636263  2562636263 user-2228192256  222…" at bounding box center [425, 187] width 634 height 85
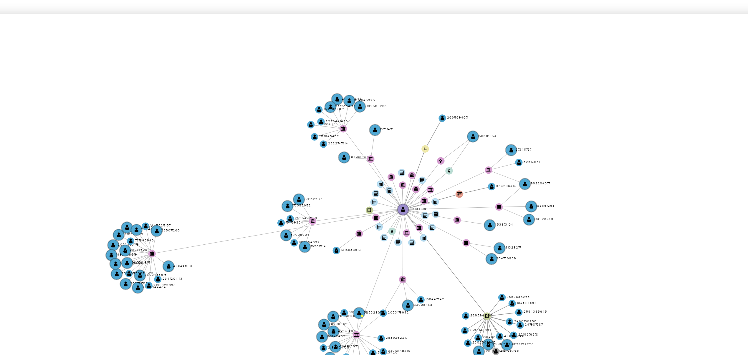
drag, startPoint x: 400, startPoint y: 192, endPoint x: 392, endPoint y: 207, distance: 17.0
click at [392, 207] on icon "user-2466706250  2466706250 user-2562636263  2562636263 user-2228192256  222…" at bounding box center [425, 187] width 634 height 85
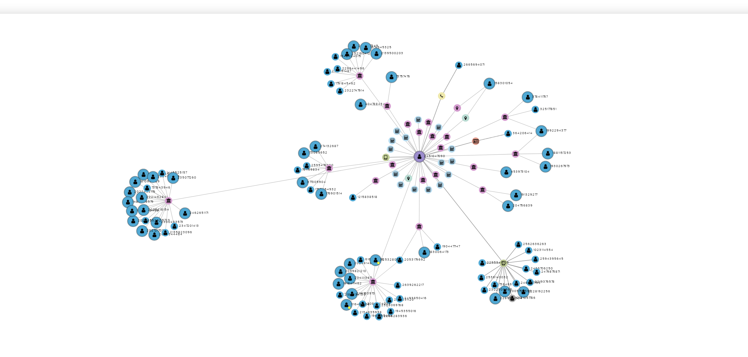
drag, startPoint x: 391, startPoint y: 188, endPoint x: 395, endPoint y: 175, distance: 13.9
click at [395, 175] on icon "user-2466706250  2466706250 user-2562636263  2562636263 user-2228192256  222…" at bounding box center [425, 187] width 634 height 85
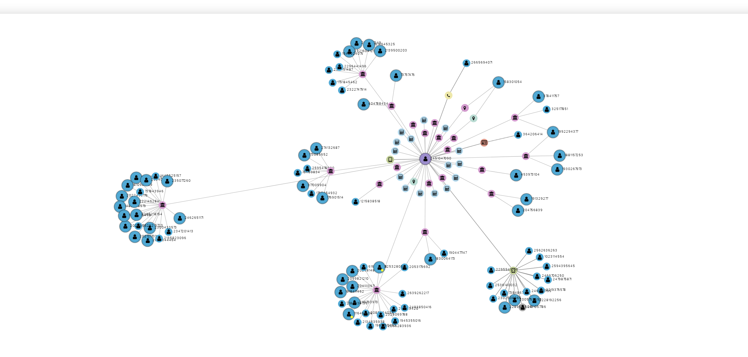
click at [384, 209] on icon "user-2466706250  2466706250 user-2562636263  2562636263 user-2228192256  222…" at bounding box center [425, 187] width 634 height 85
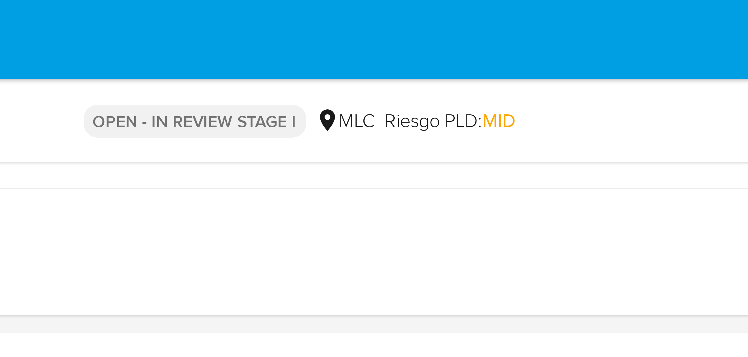
scroll to position [0, 0]
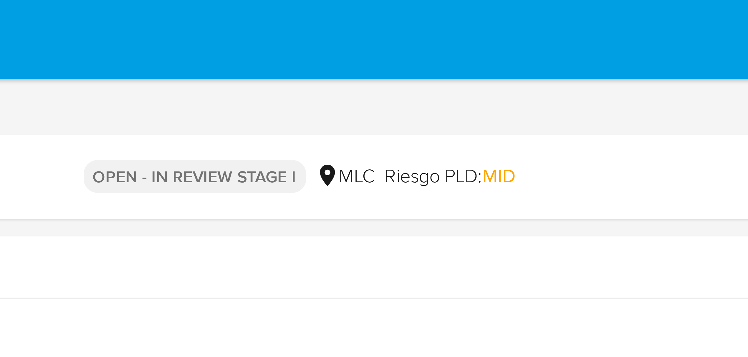
drag, startPoint x: 496, startPoint y: 176, endPoint x: 472, endPoint y: 13, distance: 164.8
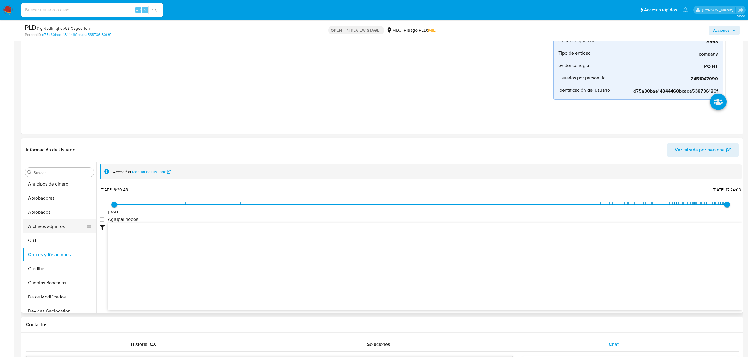
scroll to position [277, 0]
click at [44, 219] on button "KYC" at bounding box center [57, 220] width 69 height 14
